Goal: Task Accomplishment & Management: Manage account settings

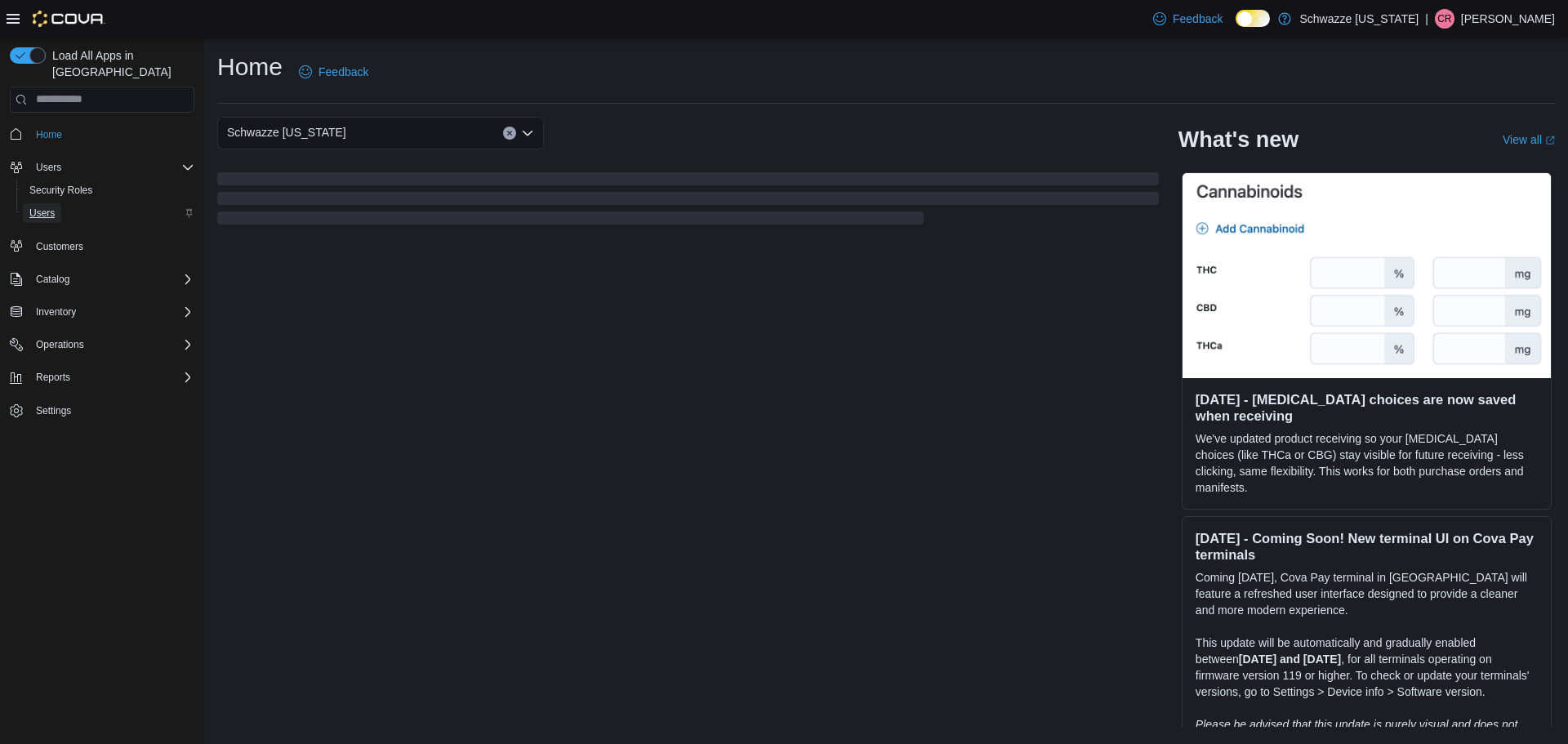
click at [38, 207] on span "Users" at bounding box center [41, 213] width 26 height 13
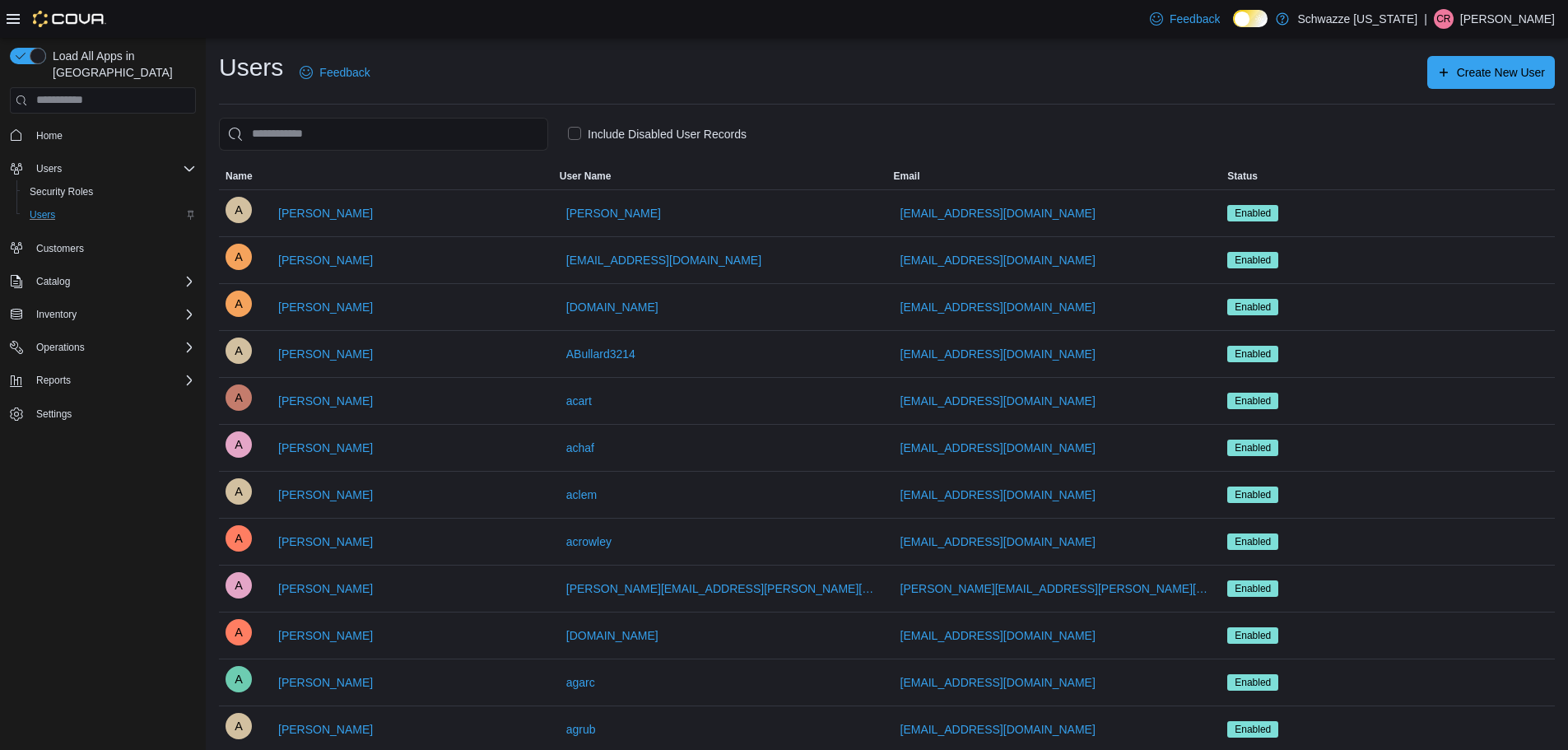
click at [640, 141] on label "Include Disabled User Records" at bounding box center [657, 134] width 179 height 20
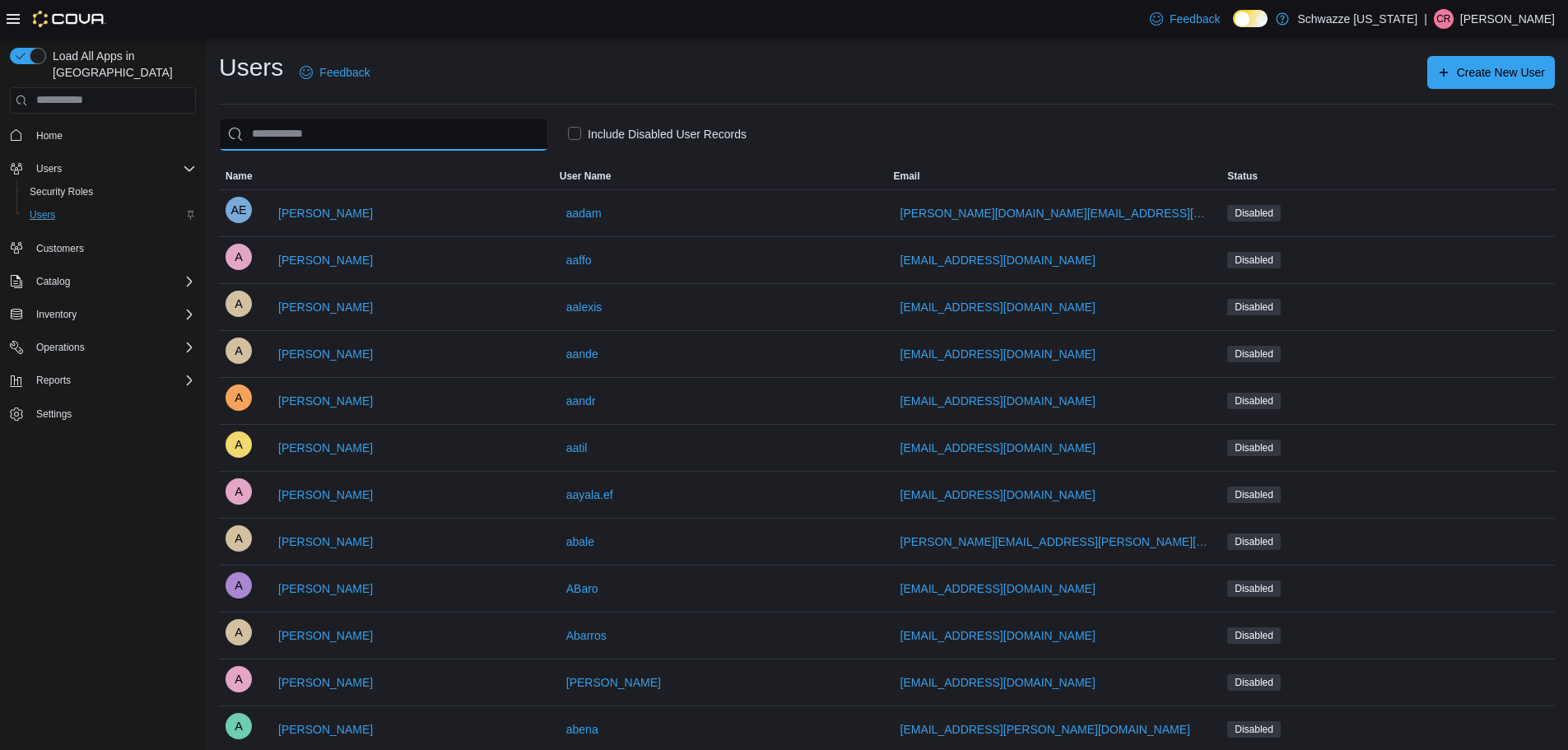
click at [460, 140] on input "search" at bounding box center [384, 133] width 329 height 33
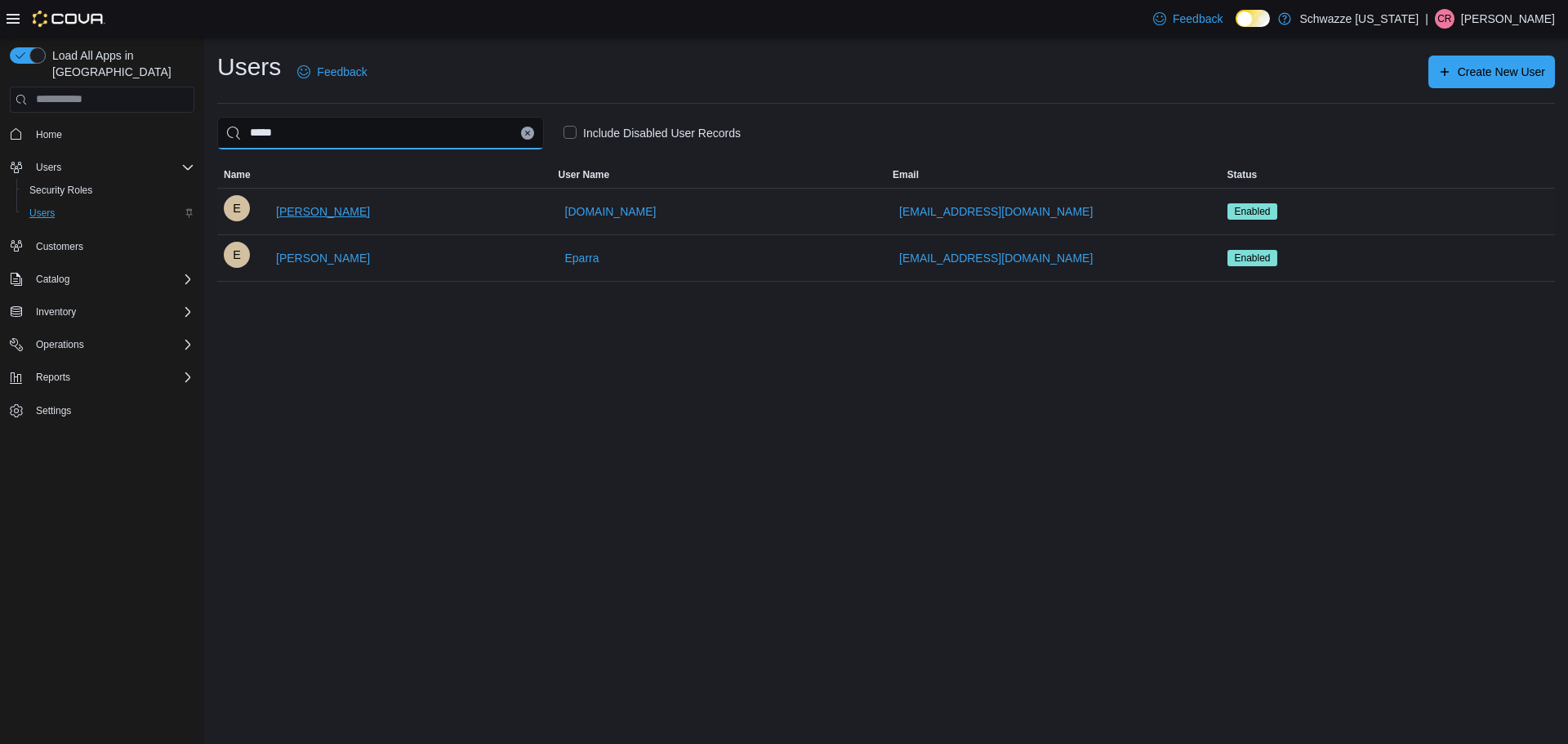
type input "*****"
click at [341, 211] on span "[PERSON_NAME]" at bounding box center [323, 211] width 94 height 16
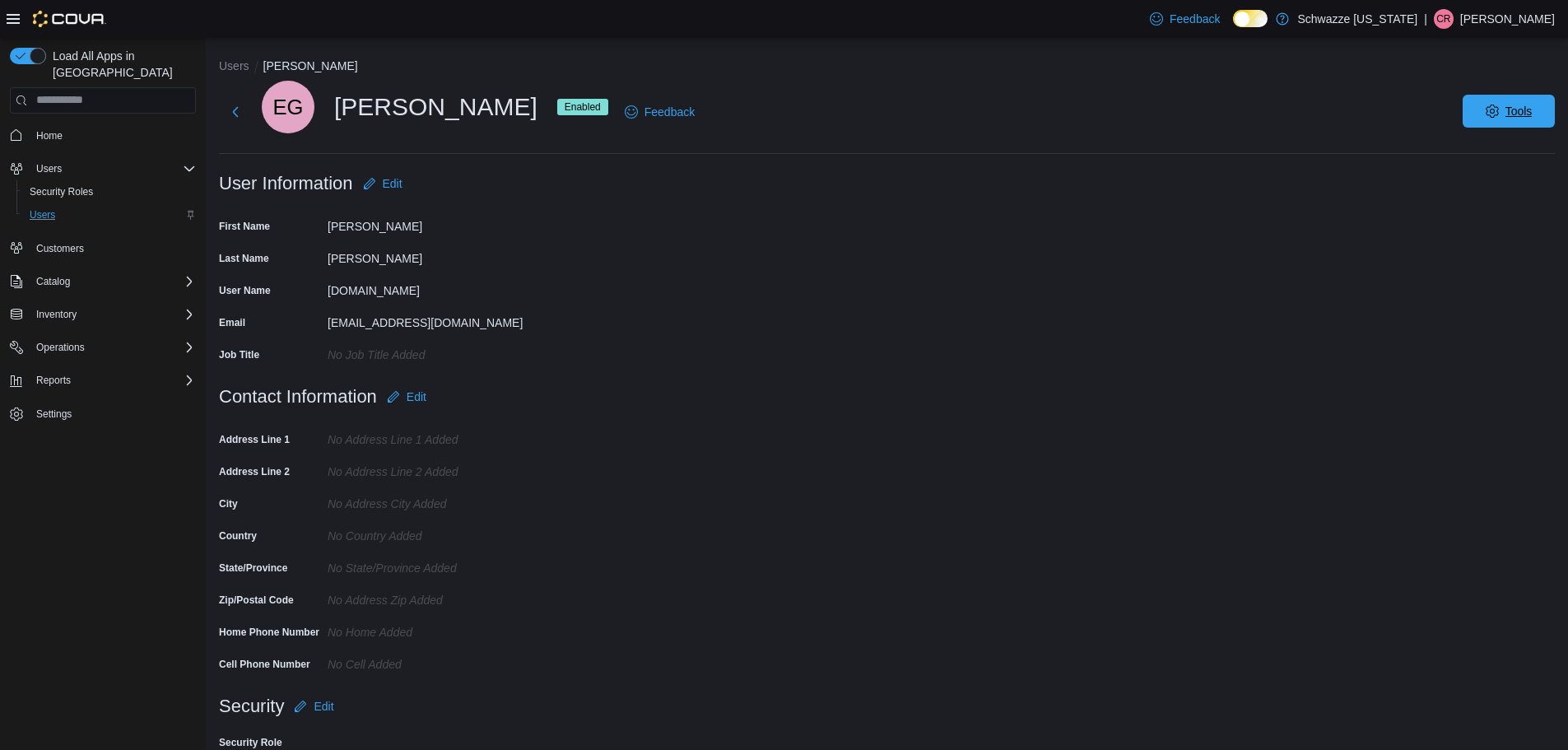
click at [1499, 112] on icon "button" at bounding box center [1492, 110] width 13 height 13
click at [1497, 186] on span "Disable User" at bounding box center [1483, 188] width 76 height 20
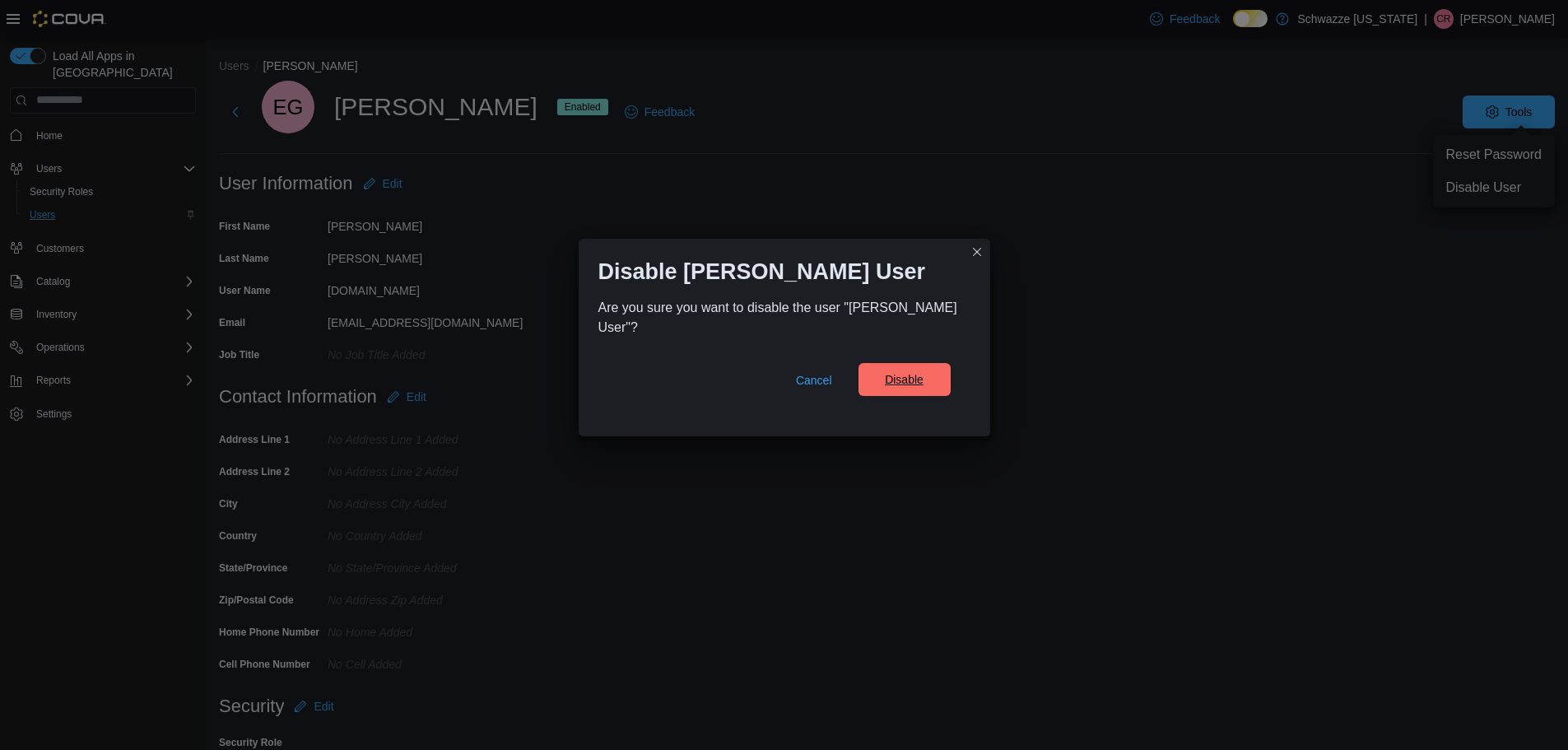
click at [892, 383] on span "Disable" at bounding box center [903, 379] width 38 height 16
